Goal: Information Seeking & Learning: Learn about a topic

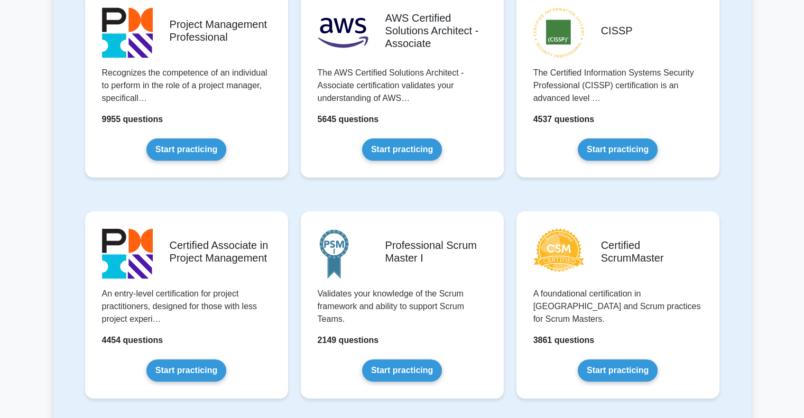
scroll to position [261, 0]
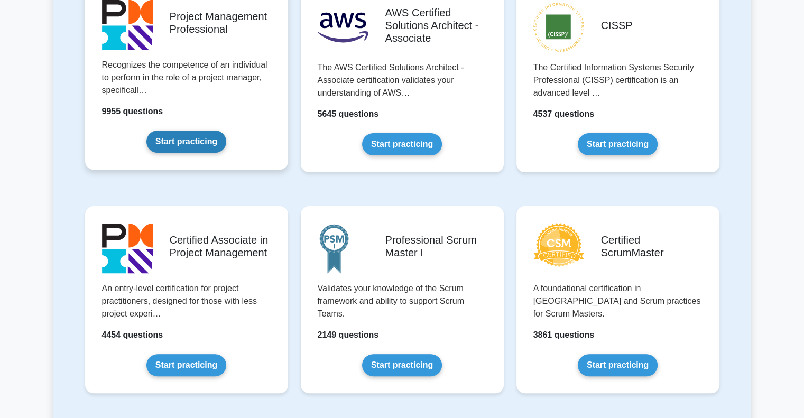
click at [205, 141] on link "Start practicing" at bounding box center [186, 142] width 80 height 22
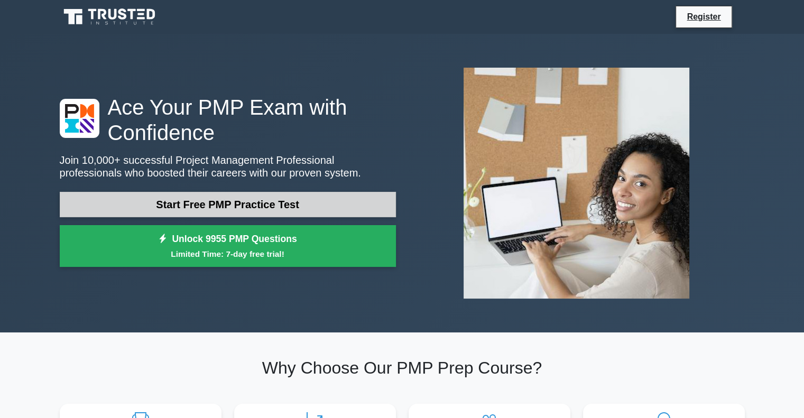
click at [299, 207] on link "Start Free PMP Practice Test" at bounding box center [228, 204] width 336 height 25
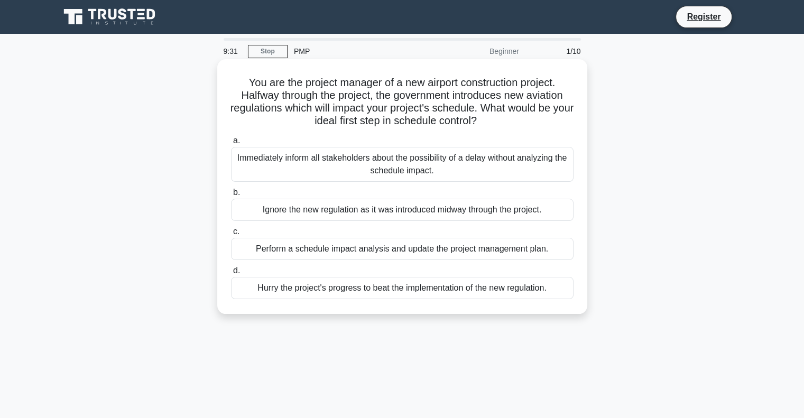
click at [423, 253] on div "Perform a schedule impact analysis and update the project management plan." at bounding box center [402, 249] width 343 height 22
click at [231, 235] on input "c. Perform a schedule impact analysis and update the project management plan." at bounding box center [231, 231] width 0 height 7
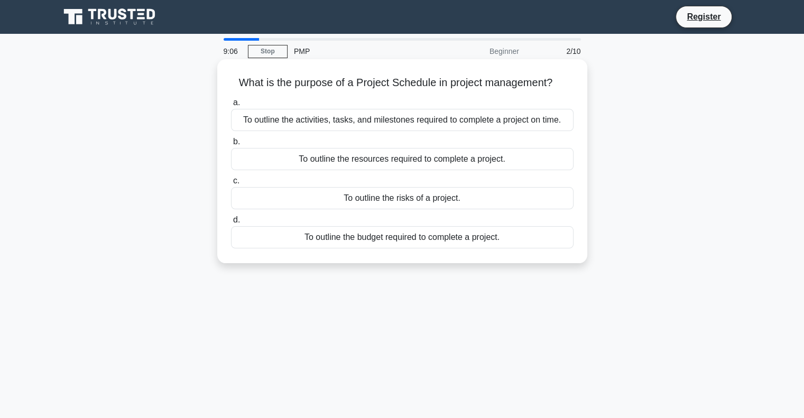
click at [412, 119] on div "To outline the activities, tasks, and milestones required to complete a project…" at bounding box center [402, 120] width 343 height 22
click at [231, 106] on input "a. To outline the activities, tasks, and milestones required to complete a proj…" at bounding box center [231, 102] width 0 height 7
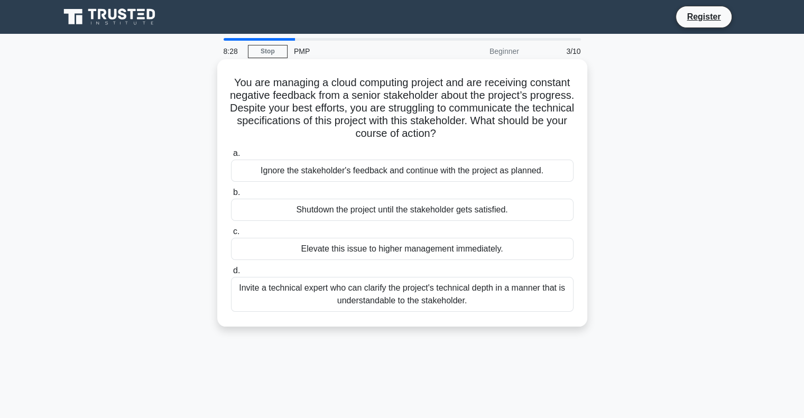
click at [317, 295] on div "Invite a technical expert who can clarify the project's technical depth in a ma…" at bounding box center [402, 294] width 343 height 35
click at [231, 274] on input "d. Invite a technical expert who can clarify the project's technical depth in a…" at bounding box center [231, 270] width 0 height 7
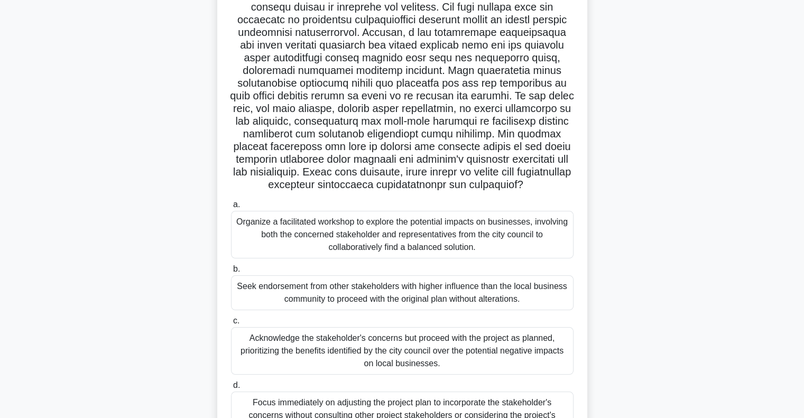
scroll to position [104, 0]
click at [652, 173] on div ".spinner_0XTQ{transform-origin:center;animation:spinner_y6GP .75s linear infini…" at bounding box center [402, 212] width 698 height 508
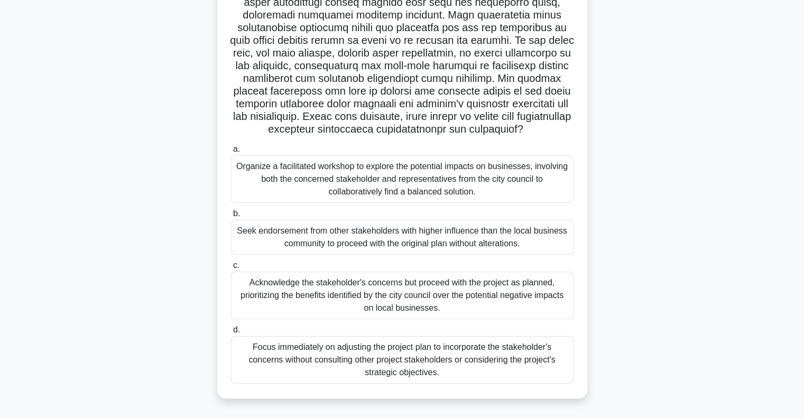
click at [488, 187] on div "Organize a facilitated workshop to explore the potential impacts on businesses,…" at bounding box center [402, 179] width 343 height 48
click at [231, 153] on input "a. Organize a facilitated workshop to explore the potential impacts on business…" at bounding box center [231, 149] width 0 height 7
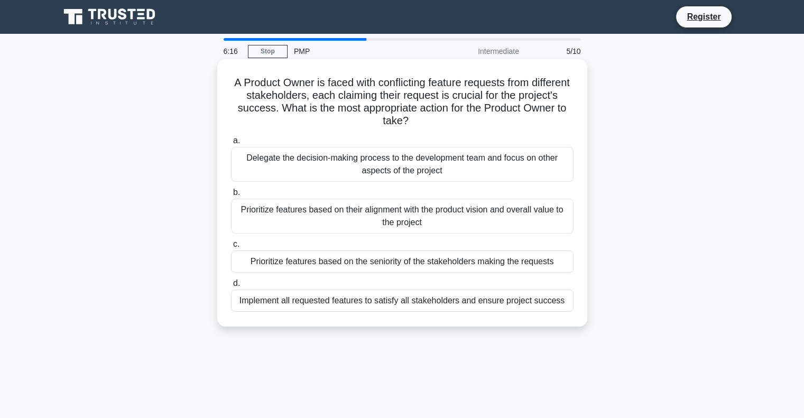
scroll to position [0, 0]
click at [442, 209] on div "Prioritize features based on their alignment with the product vision and overal…" at bounding box center [402, 216] width 343 height 35
click at [231, 196] on input "b. Prioritize features based on their alignment with the product vision and ove…" at bounding box center [231, 192] width 0 height 7
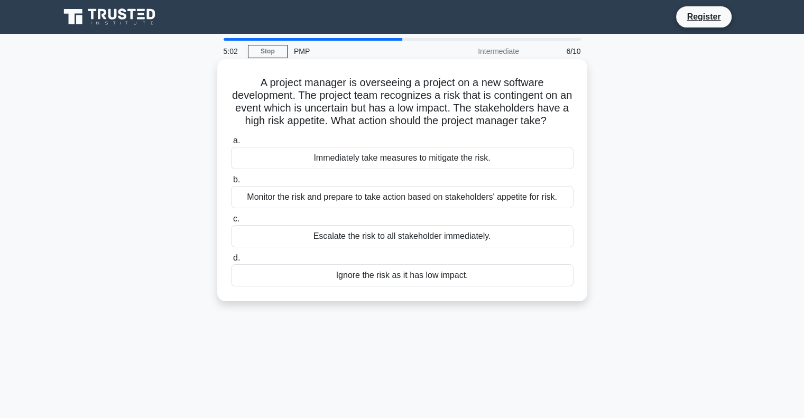
click at [452, 208] on div "Monitor the risk and prepare to take action based on stakeholders' appetite for…" at bounding box center [402, 197] width 343 height 22
click at [231, 183] on input "b. Monitor the risk and prepare to take action based on stakeholders' appetite …" at bounding box center [231, 180] width 0 height 7
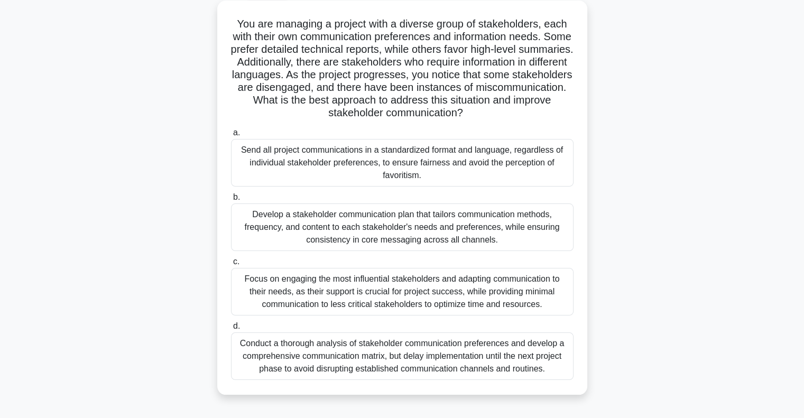
scroll to position [60, 0]
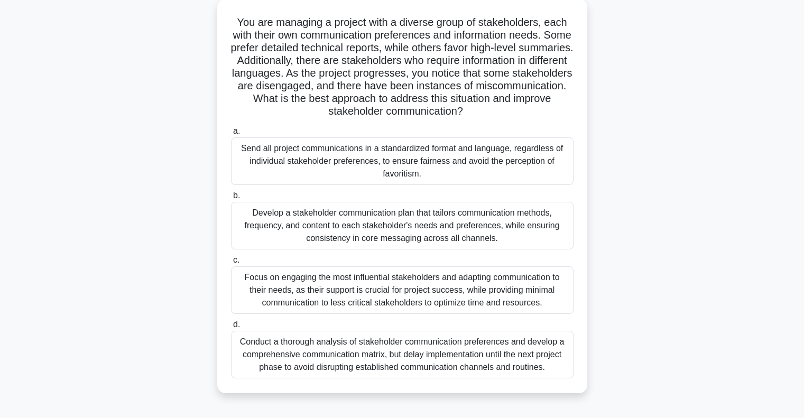
click at [350, 233] on div "Develop a stakeholder communication plan that tailors communication methods, fr…" at bounding box center [402, 226] width 343 height 48
click at [231, 199] on input "b. Develop a stakeholder communication plan that tailors communication methods,…" at bounding box center [231, 195] width 0 height 7
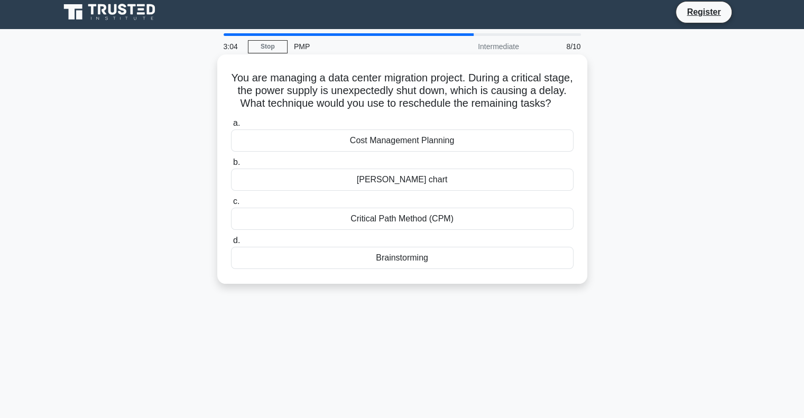
scroll to position [0, 0]
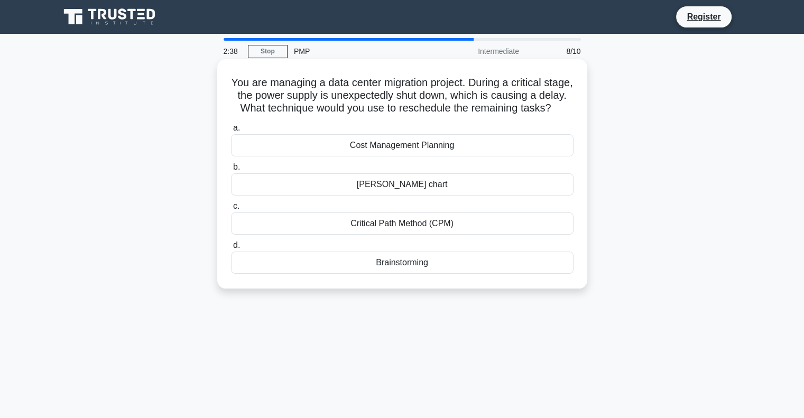
click at [480, 230] on div "Critical Path Method (CPM)" at bounding box center [402, 223] width 343 height 22
click at [231, 210] on input "c. Critical Path Method (CPM)" at bounding box center [231, 206] width 0 height 7
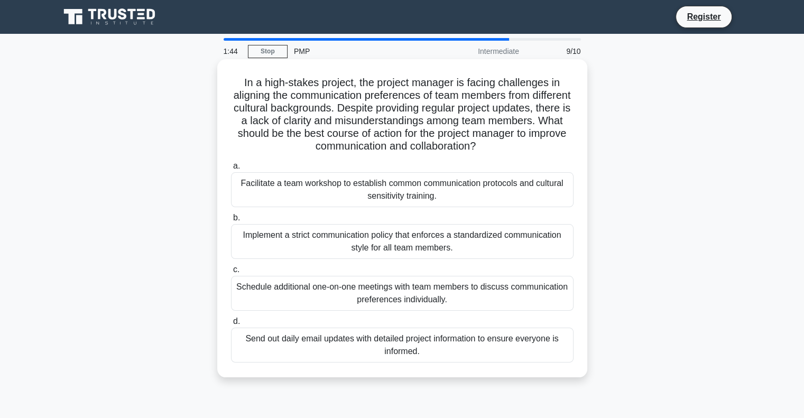
click at [446, 183] on div "Facilitate a team workshop to establish common communication protocols and cult…" at bounding box center [402, 189] width 343 height 35
click at [231, 170] on input "a. Facilitate a team workshop to establish common communication protocols and c…" at bounding box center [231, 166] width 0 height 7
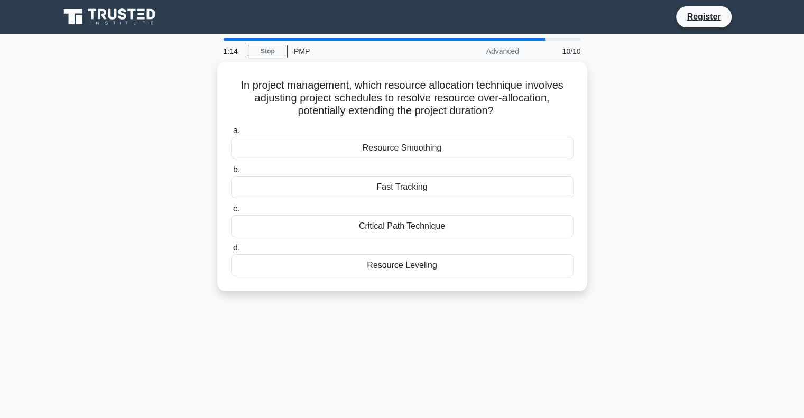
click at [637, 166] on div "In project management, which resource allocation technique involves adjusting p…" at bounding box center [402, 183] width 698 height 242
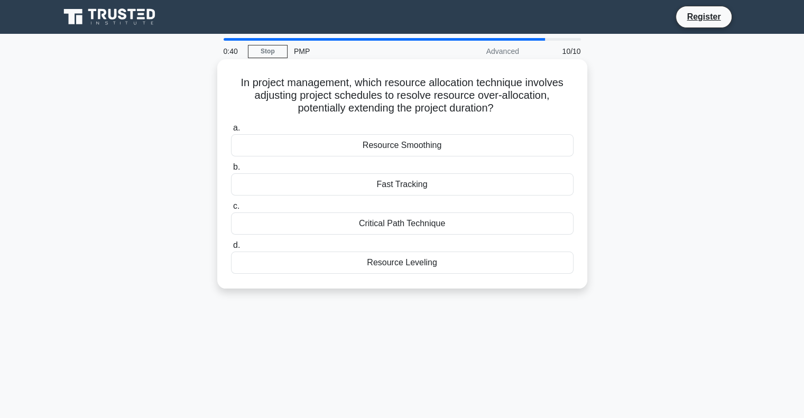
click at [431, 263] on div "Resource Leveling" at bounding box center [402, 263] width 343 height 22
click at [231, 249] on input "d. Resource Leveling" at bounding box center [231, 245] width 0 height 7
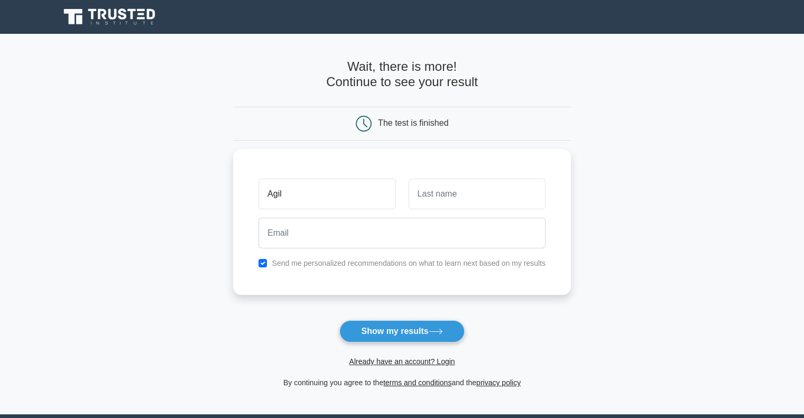
type input "Agil"
type input "Jabbarli"
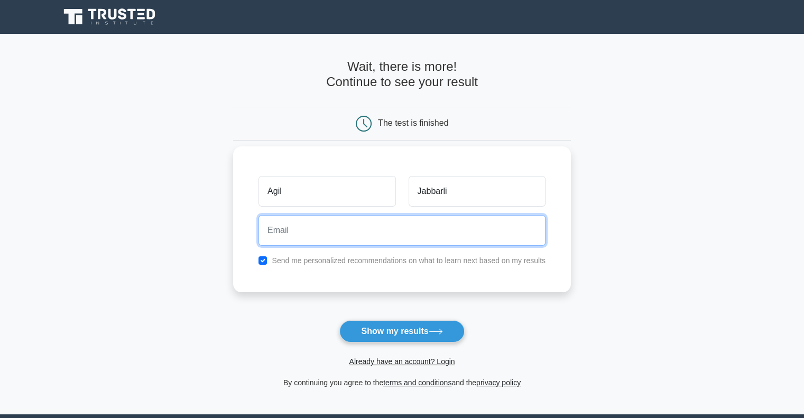
paste input "agil.jabbarli@gtc.az"
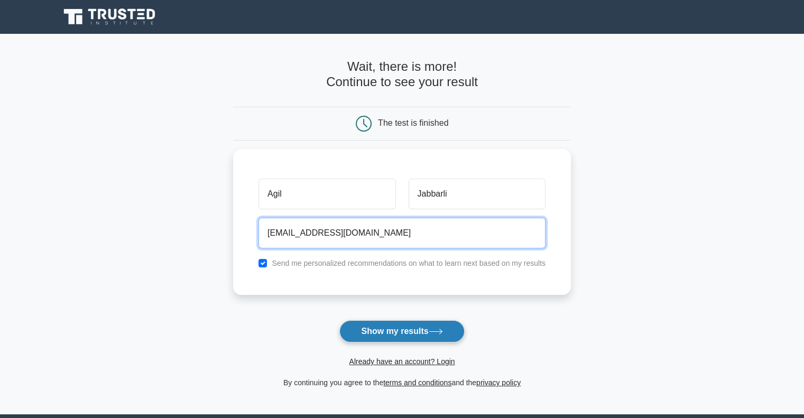
type input "agil.jabbarli@gtc.az"
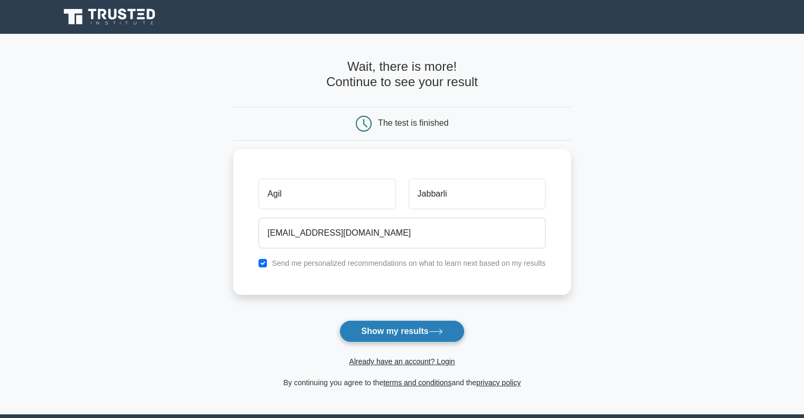
click at [438, 336] on button "Show my results" at bounding box center [401, 331] width 125 height 22
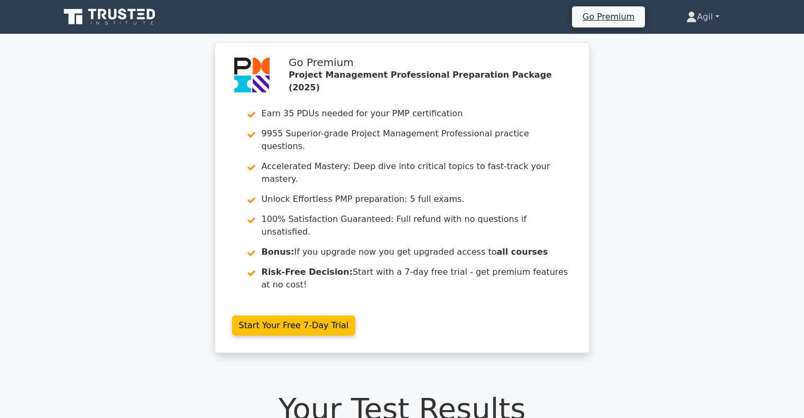
click at [705, 16] on link "Agil" at bounding box center [703, 16] width 84 height 21
click at [681, 42] on link "Profile" at bounding box center [703, 41] width 84 height 17
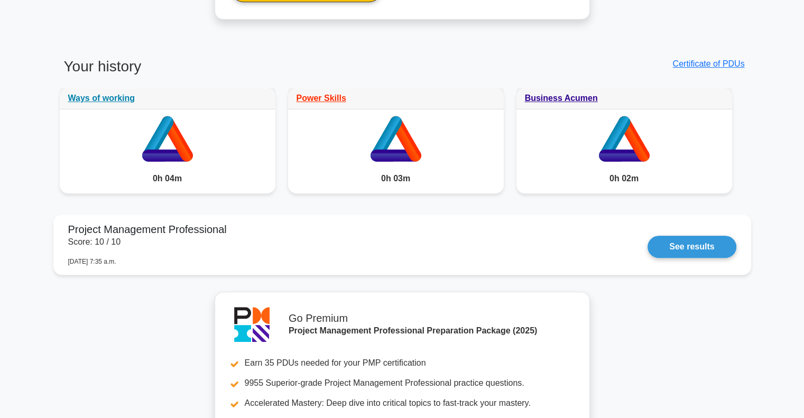
scroll to position [706, 0]
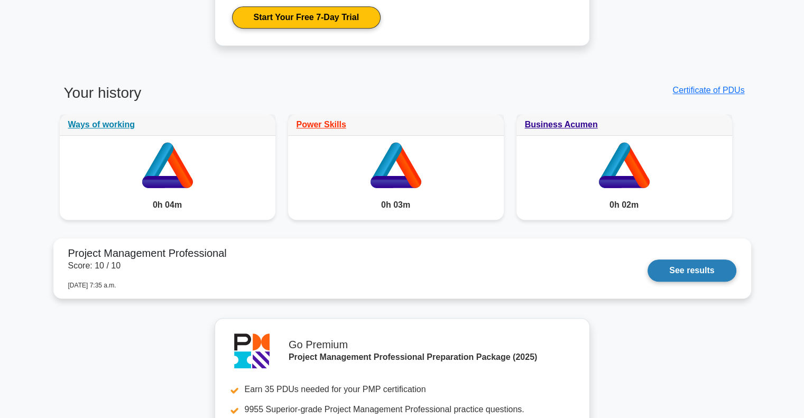
click at [696, 271] on link "See results" at bounding box center [691, 271] width 88 height 22
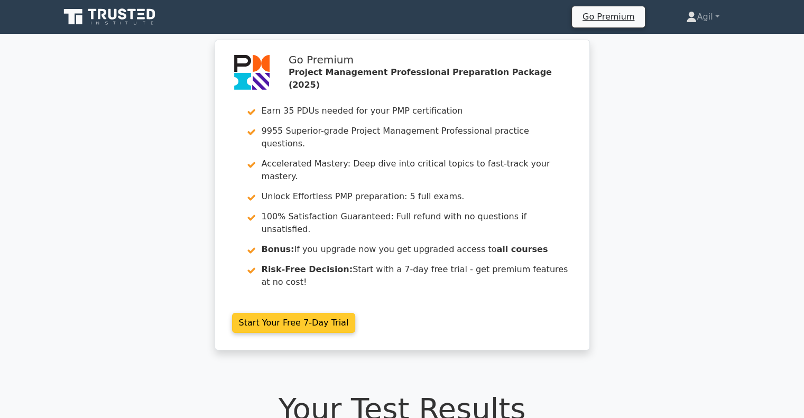
click at [356, 313] on link "Start Your Free 7-Day Trial" at bounding box center [294, 323] width 124 height 20
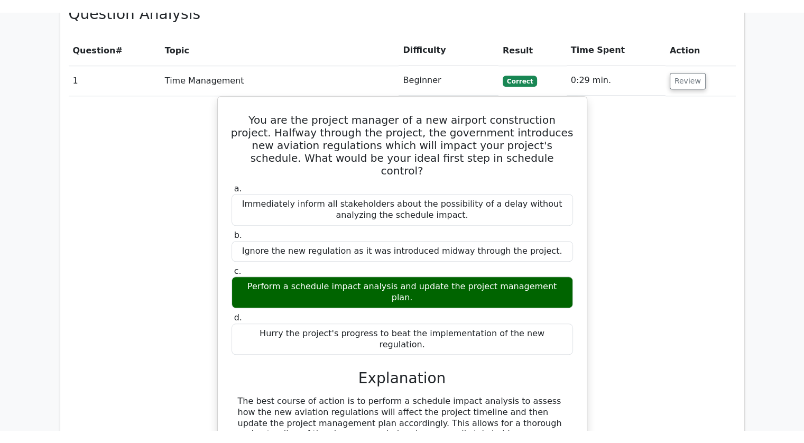
scroll to position [893, 0]
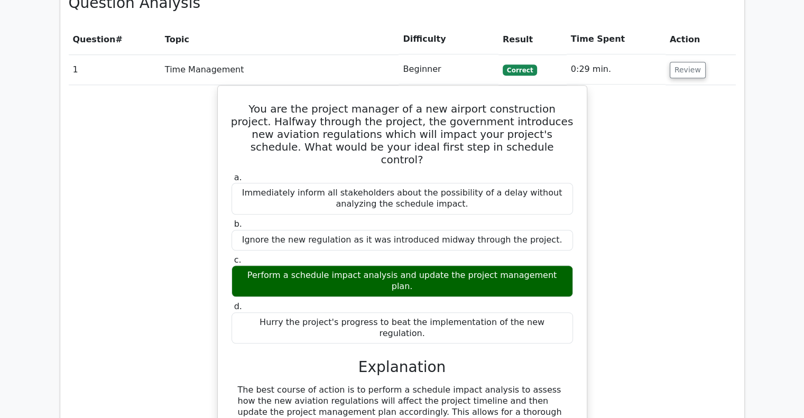
click at [773, 226] on main "Go Premium Project Management Professional Preparation Package (2025) Earn 35 P…" at bounding box center [402, 219] width 804 height 2157
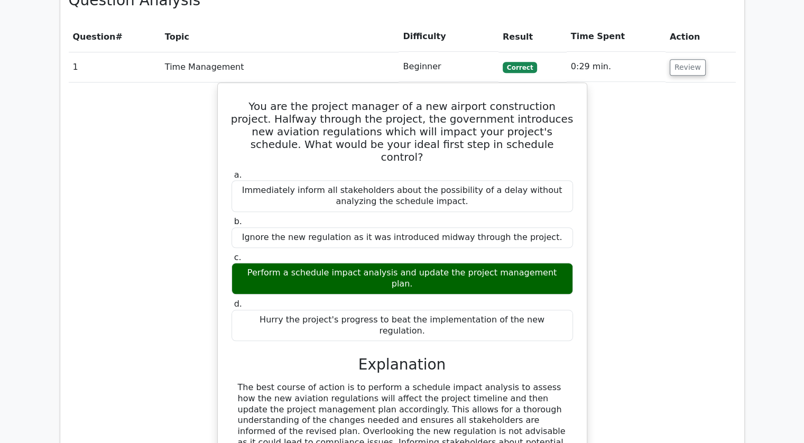
click at [740, 186] on div "Question Analysis Question # Topic Difficulty Result Time Spent Action 1 Time M…" at bounding box center [402, 423] width 684 height 880
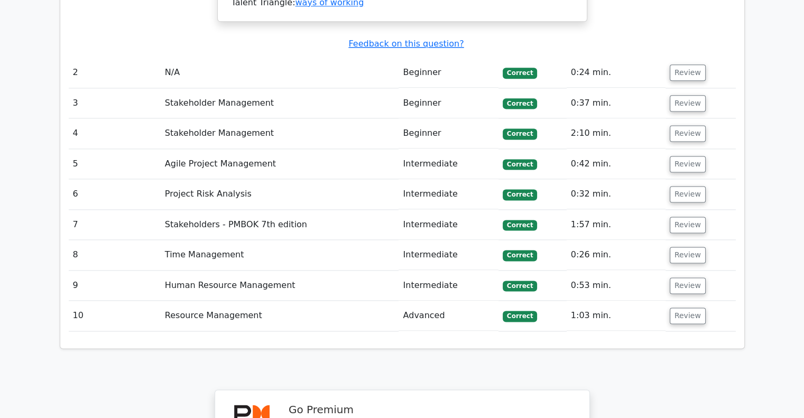
scroll to position [1389, 0]
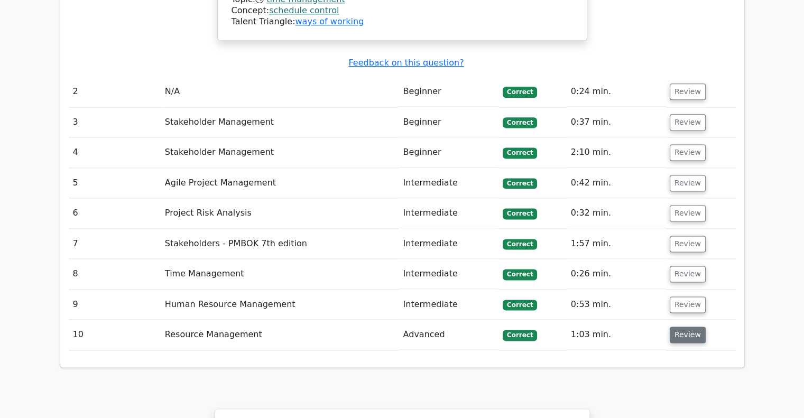
click at [687, 327] on button "Review" at bounding box center [688, 335] width 36 height 16
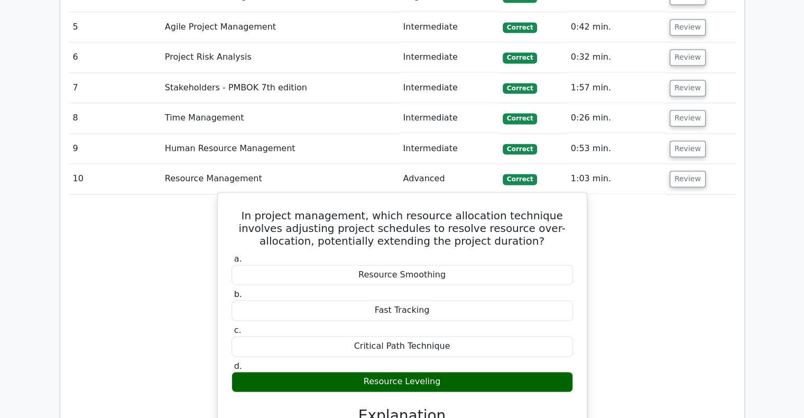
scroll to position [1539, 0]
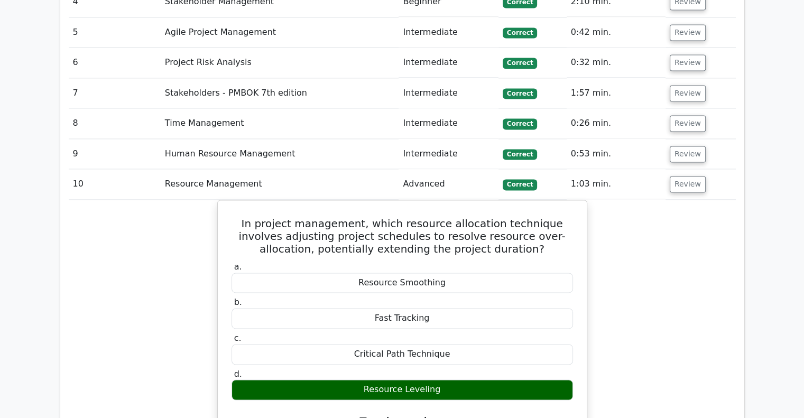
click at [615, 139] on td "0:53 min." at bounding box center [616, 154] width 99 height 30
click at [679, 146] on button "Review" at bounding box center [688, 154] width 36 height 16
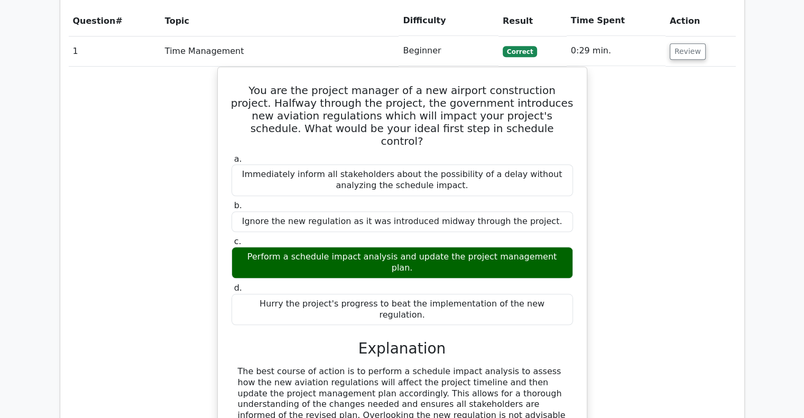
scroll to position [914, 0]
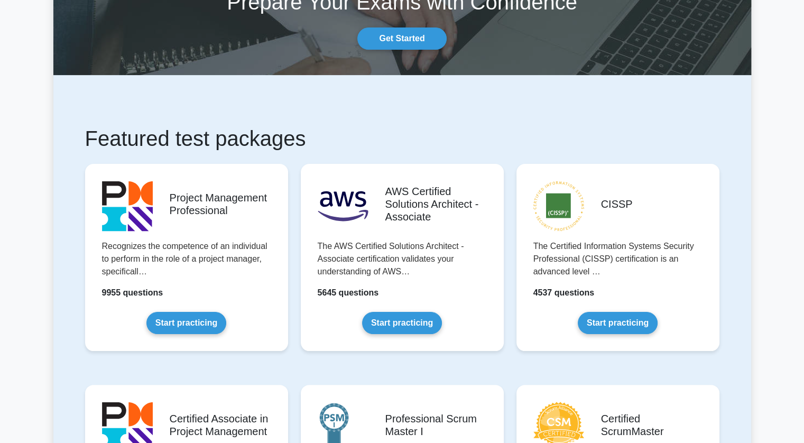
scroll to position [115, 0]
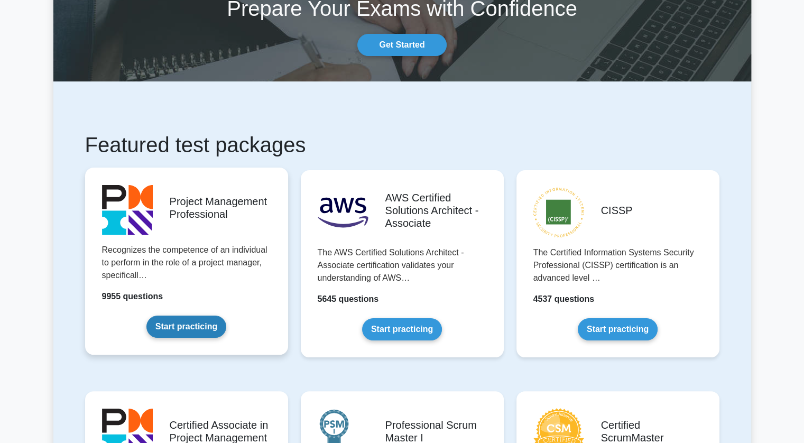
click at [207, 316] on link "Start practicing" at bounding box center [186, 327] width 80 height 22
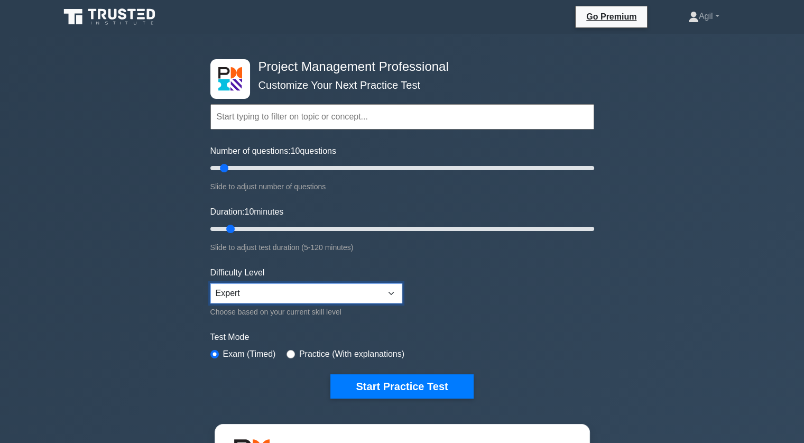
click at [381, 293] on select "Beginner Intermediate Expert" at bounding box center [306, 293] width 192 height 20
click at [510, 306] on form "Topics Scope Management Time Management Cost Management Quality Management Risk…" at bounding box center [402, 235] width 384 height 327
click at [713, 20] on link "Agil" at bounding box center [704, 16] width 82 height 21
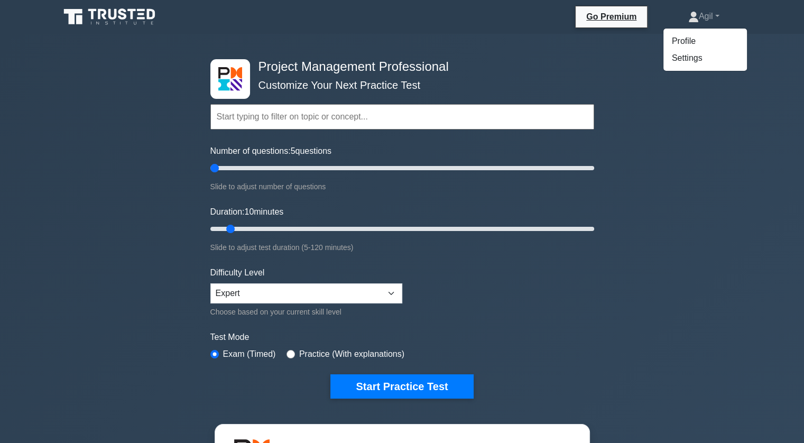
type input "10"
drag, startPoint x: 223, startPoint y: 164, endPoint x: 226, endPoint y: 168, distance: 5.6
click at [226, 168] on input "Number of questions: 10 questions" at bounding box center [402, 168] width 384 height 13
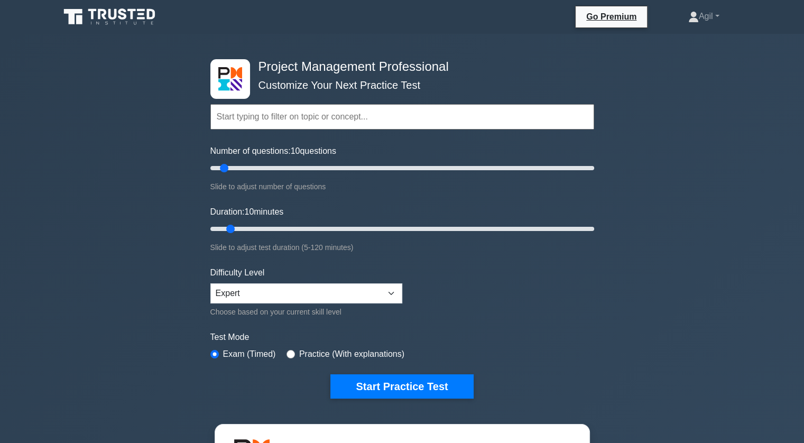
click at [145, 147] on div "Project Management Professional Customize Your Next Practice Test Topics Scope …" at bounding box center [402, 366] width 804 height 665
click at [345, 23] on div "Go Premium Agil Profile Settings Profile Settings Go Premium Agil Profile Setti…" at bounding box center [457, 17] width 575 height 22
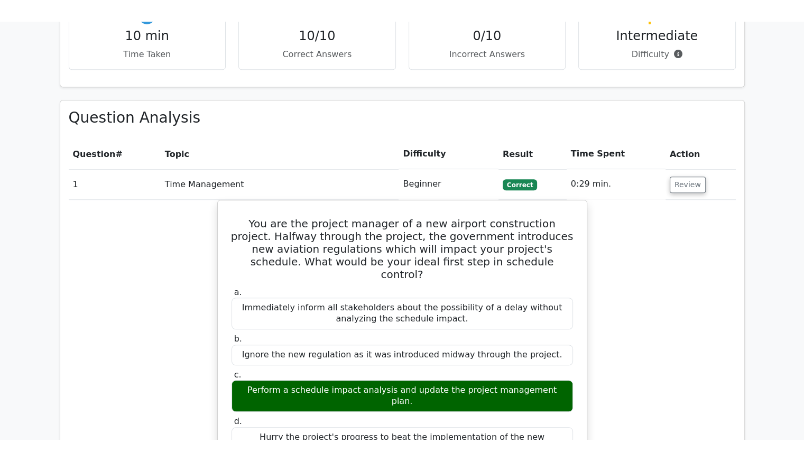
scroll to position [804, 0]
